Goal: Task Accomplishment & Management: Use online tool/utility

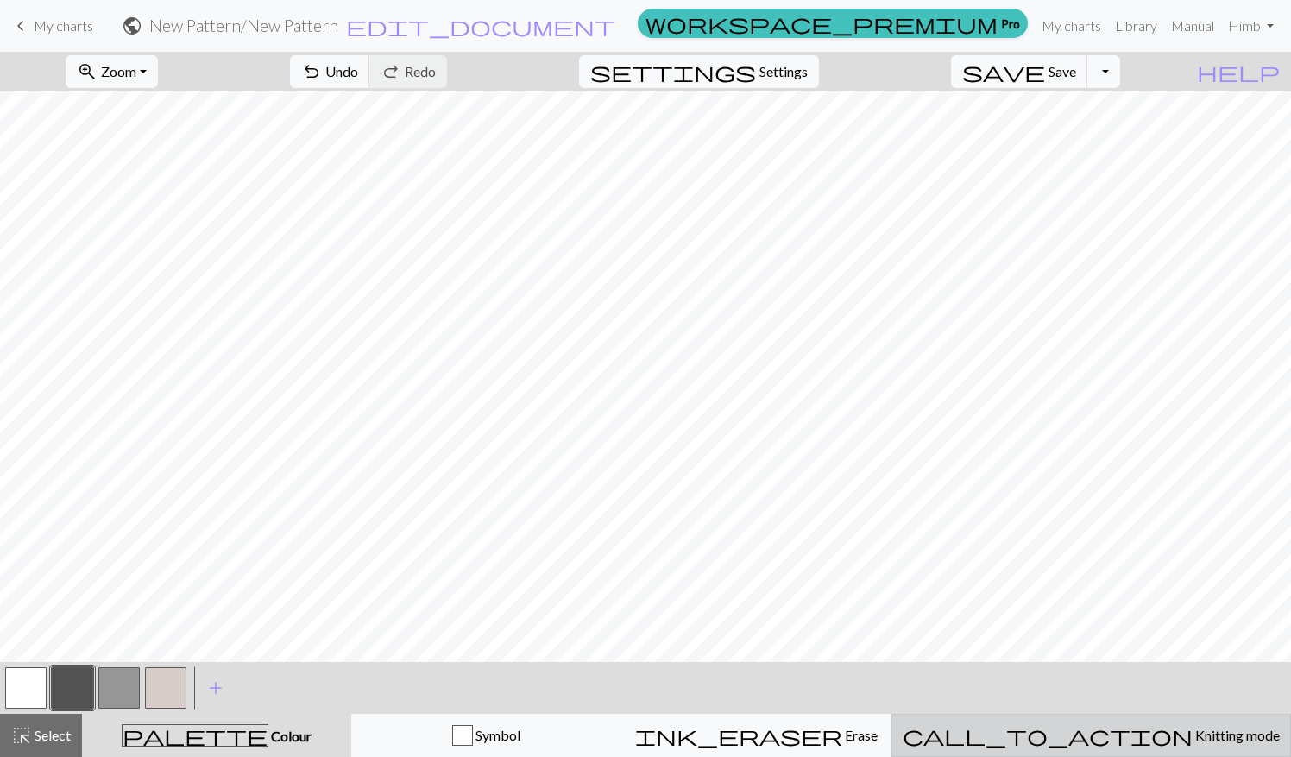
click at [1024, 729] on div "call_to_action Knitting mode Knitting mode" at bounding box center [1091, 735] width 377 height 21
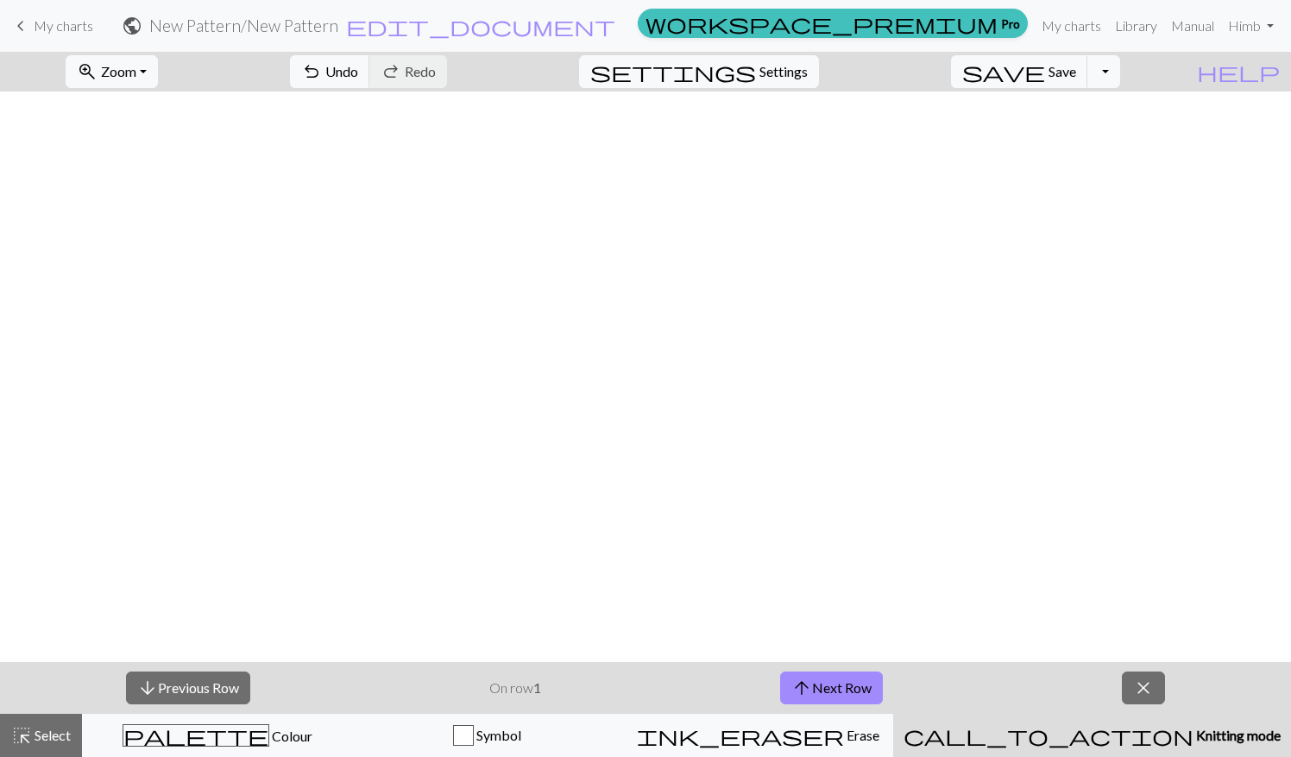
scroll to position [797, 0]
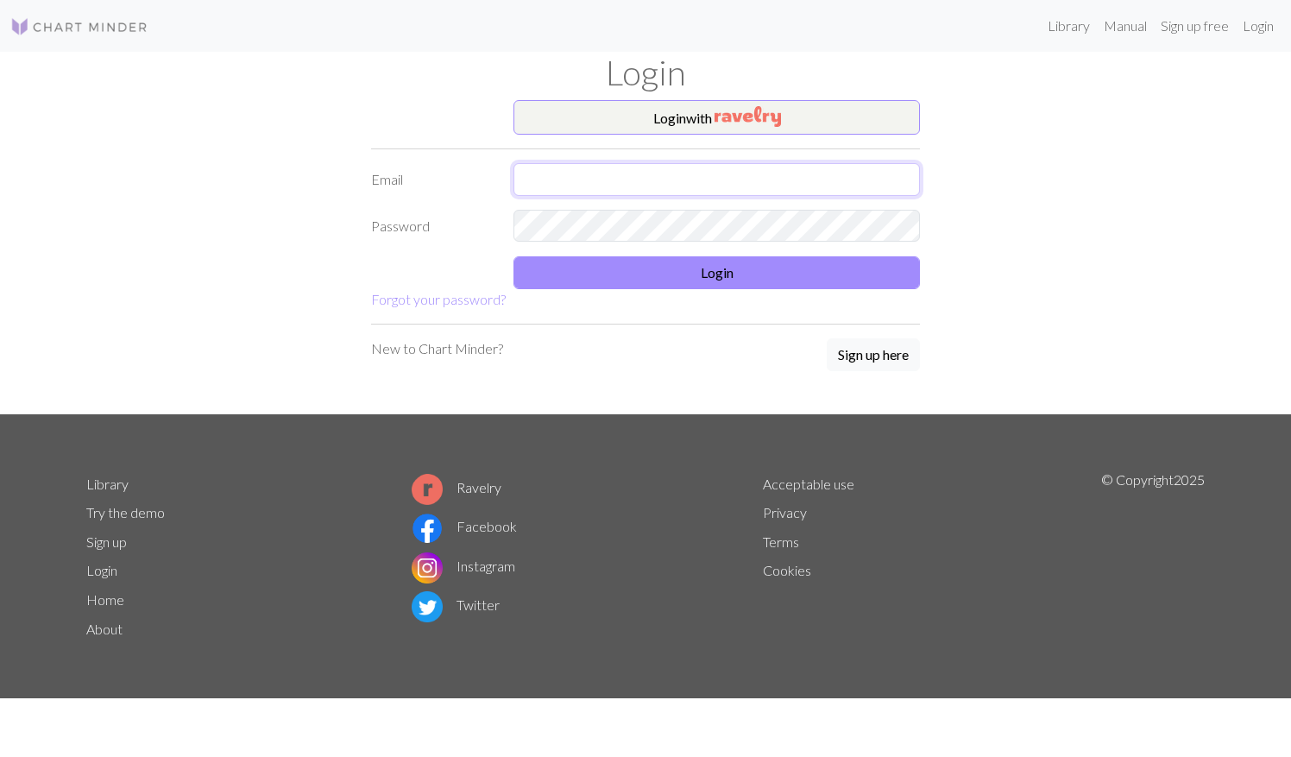
click at [670, 182] on input "text" at bounding box center [717, 179] width 407 height 33
type input "[EMAIL_ADDRESS][DOMAIN_NAME]"
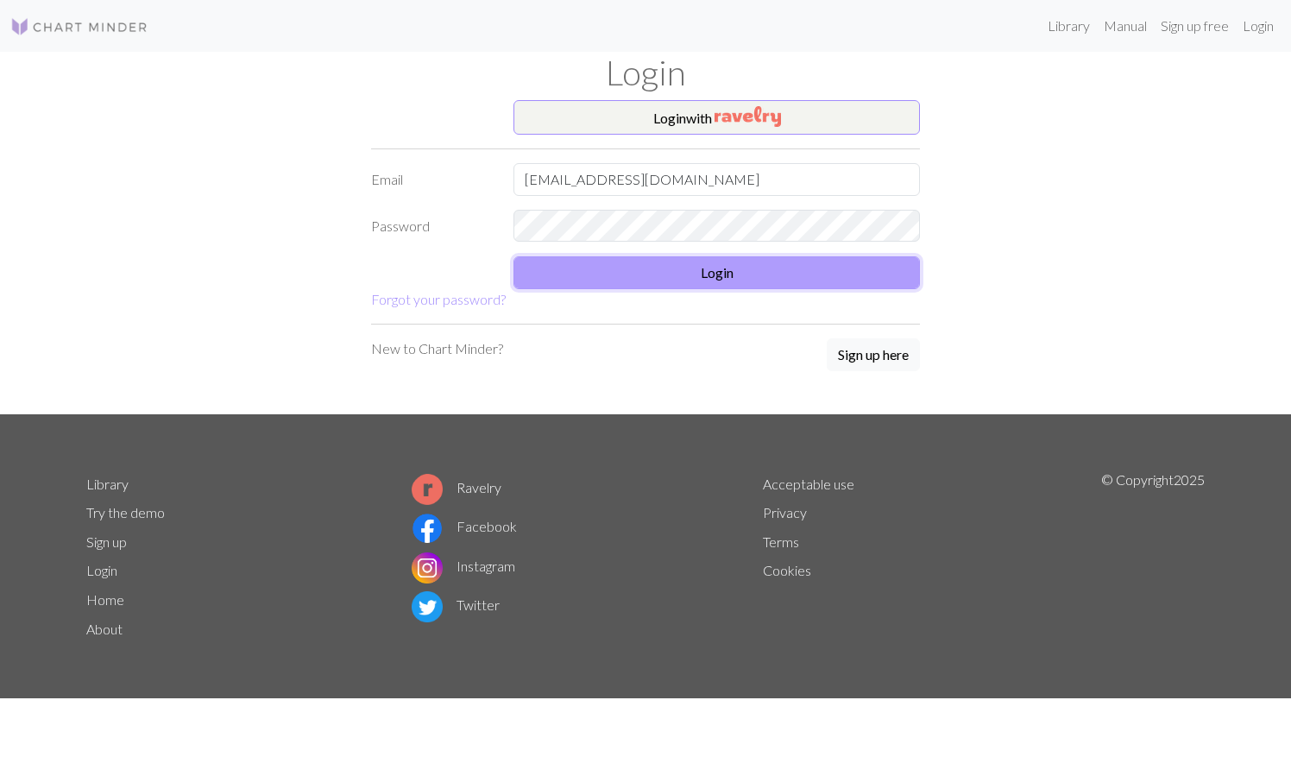
click at [640, 282] on button "Login" at bounding box center [717, 272] width 407 height 33
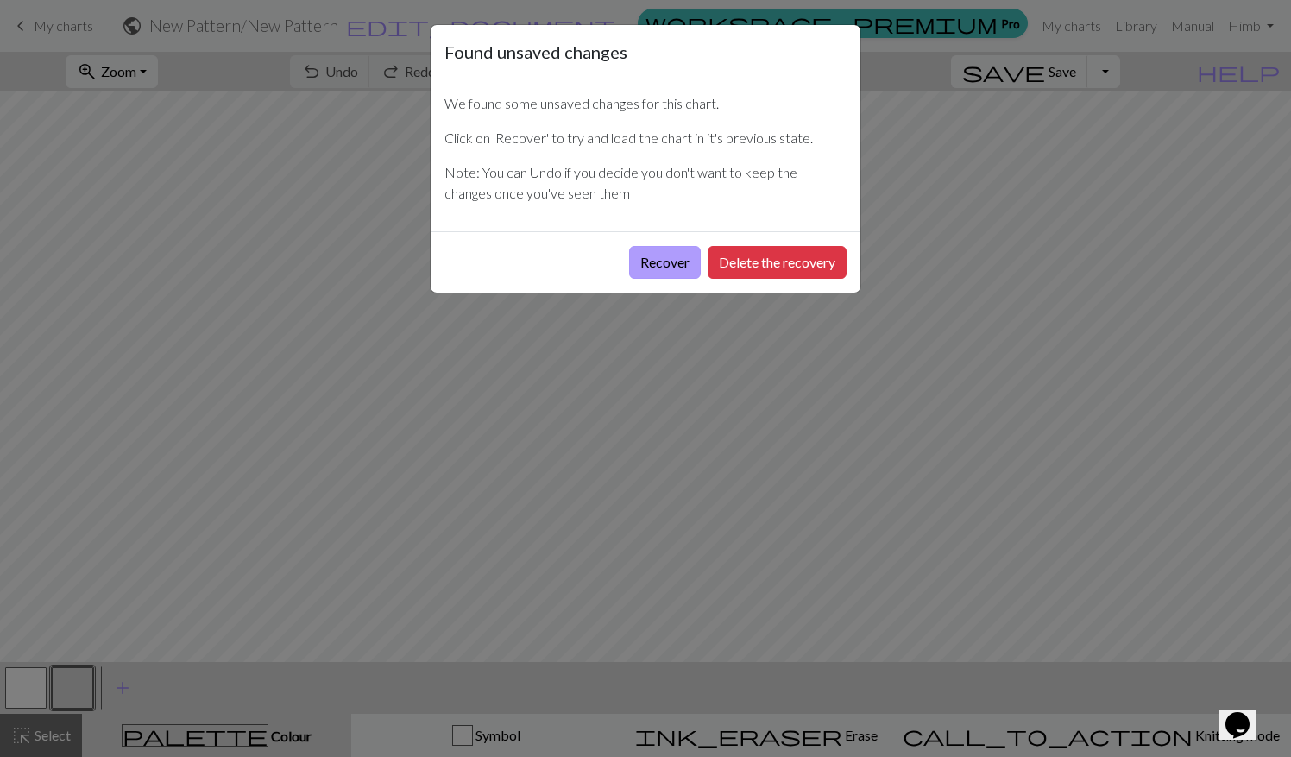
click at [646, 272] on button "Recover" at bounding box center [665, 262] width 72 height 33
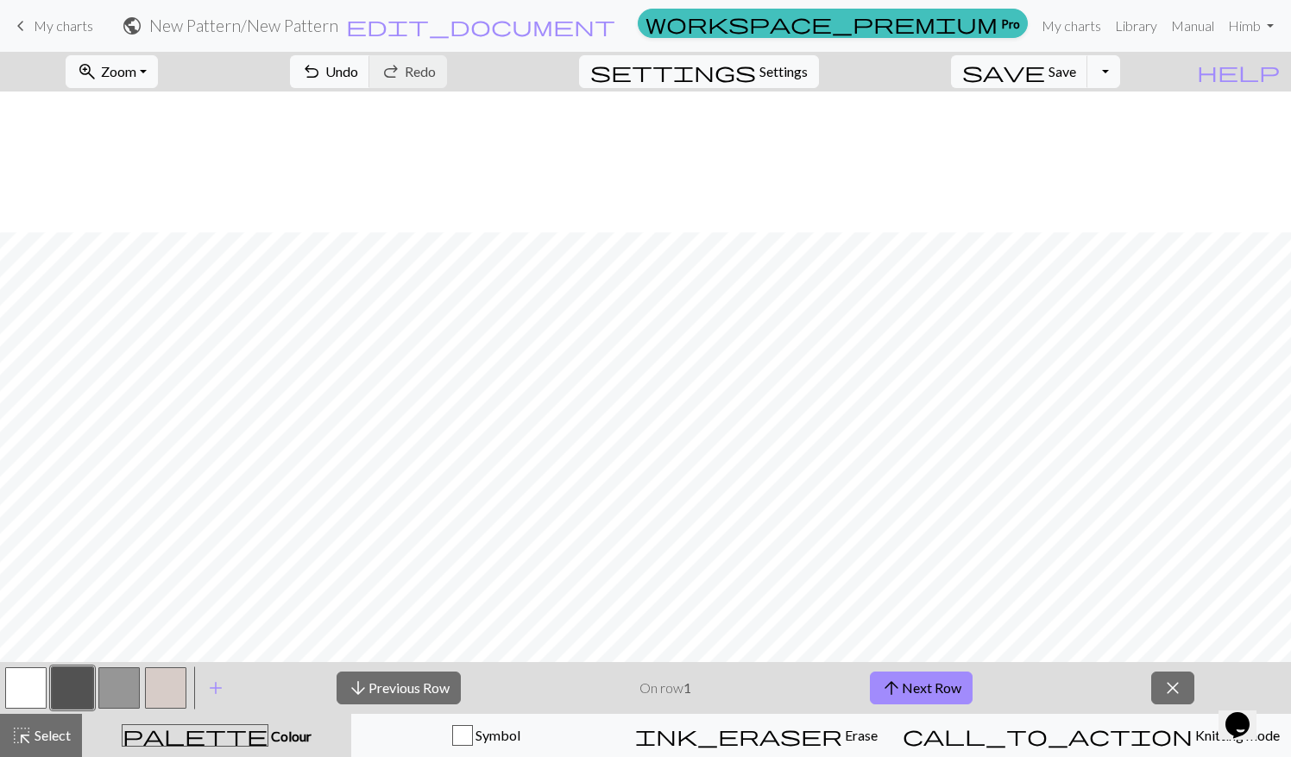
scroll to position [141, 0]
click at [1045, 63] on span "save" at bounding box center [1003, 72] width 83 height 24
